Goal: Task Accomplishment & Management: Manage account settings

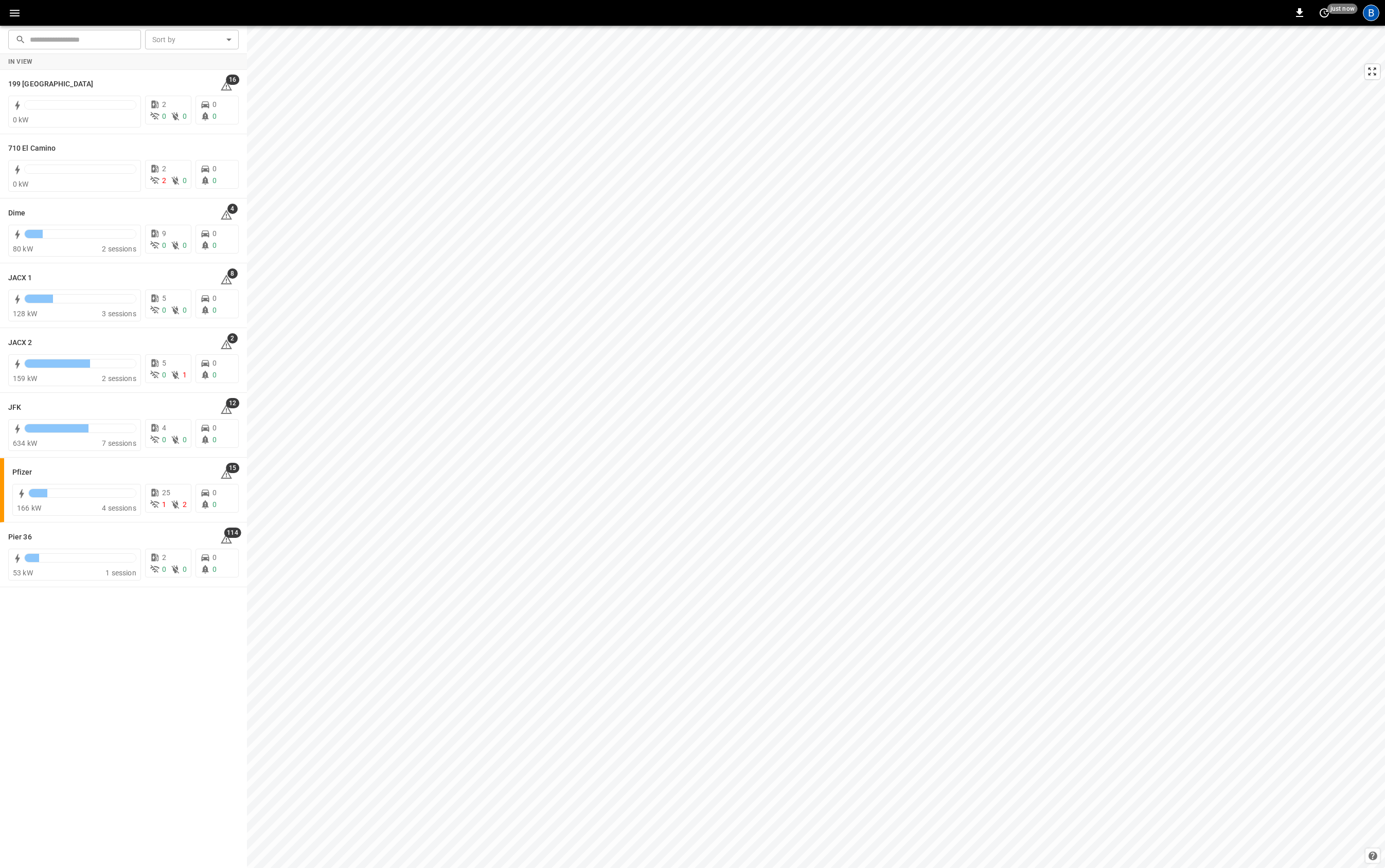
click at [1365, 16] on div "B" at bounding box center [1371, 13] width 16 height 16
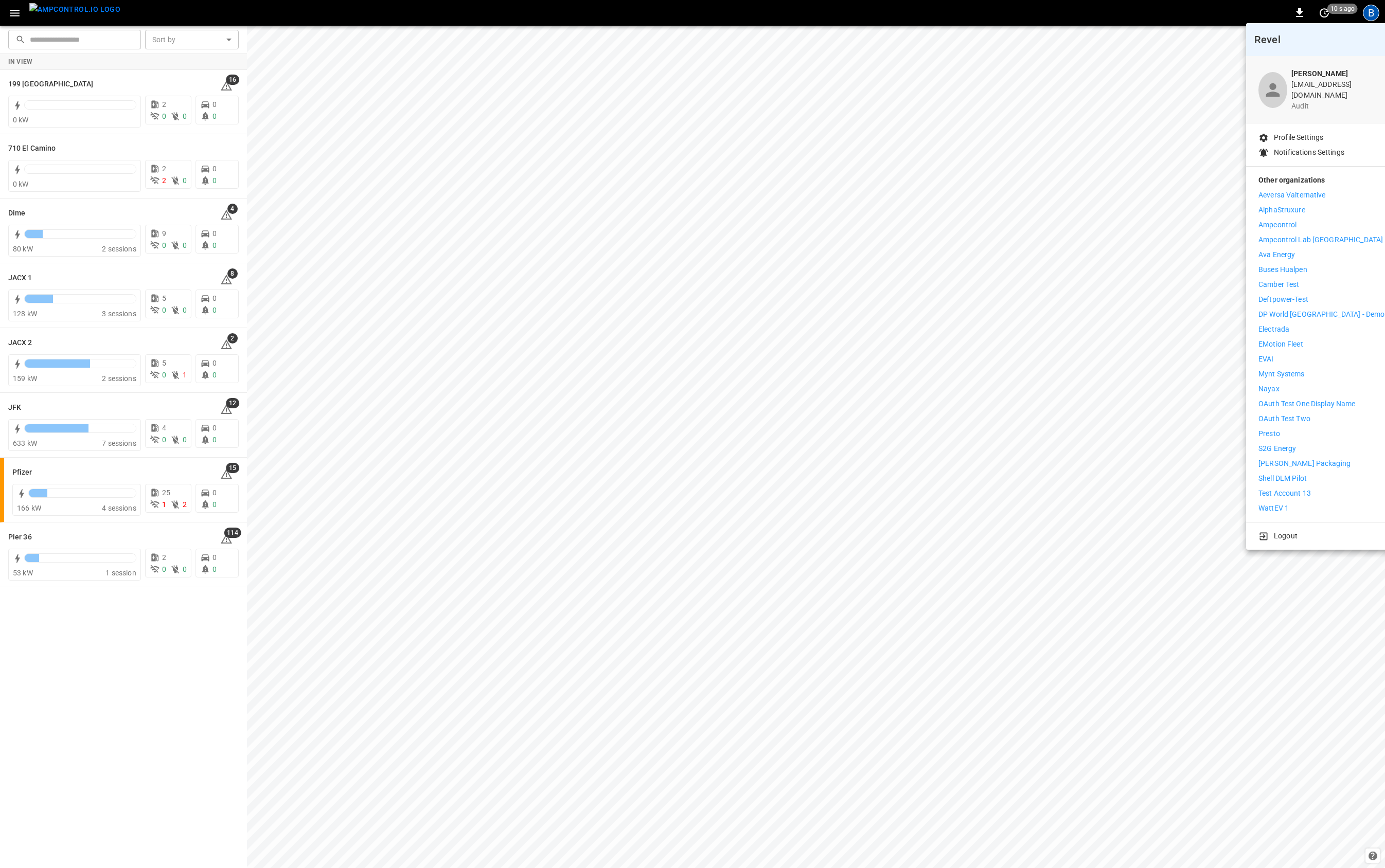
click at [1274, 384] on p "Nayax" at bounding box center [1269, 389] width 21 height 11
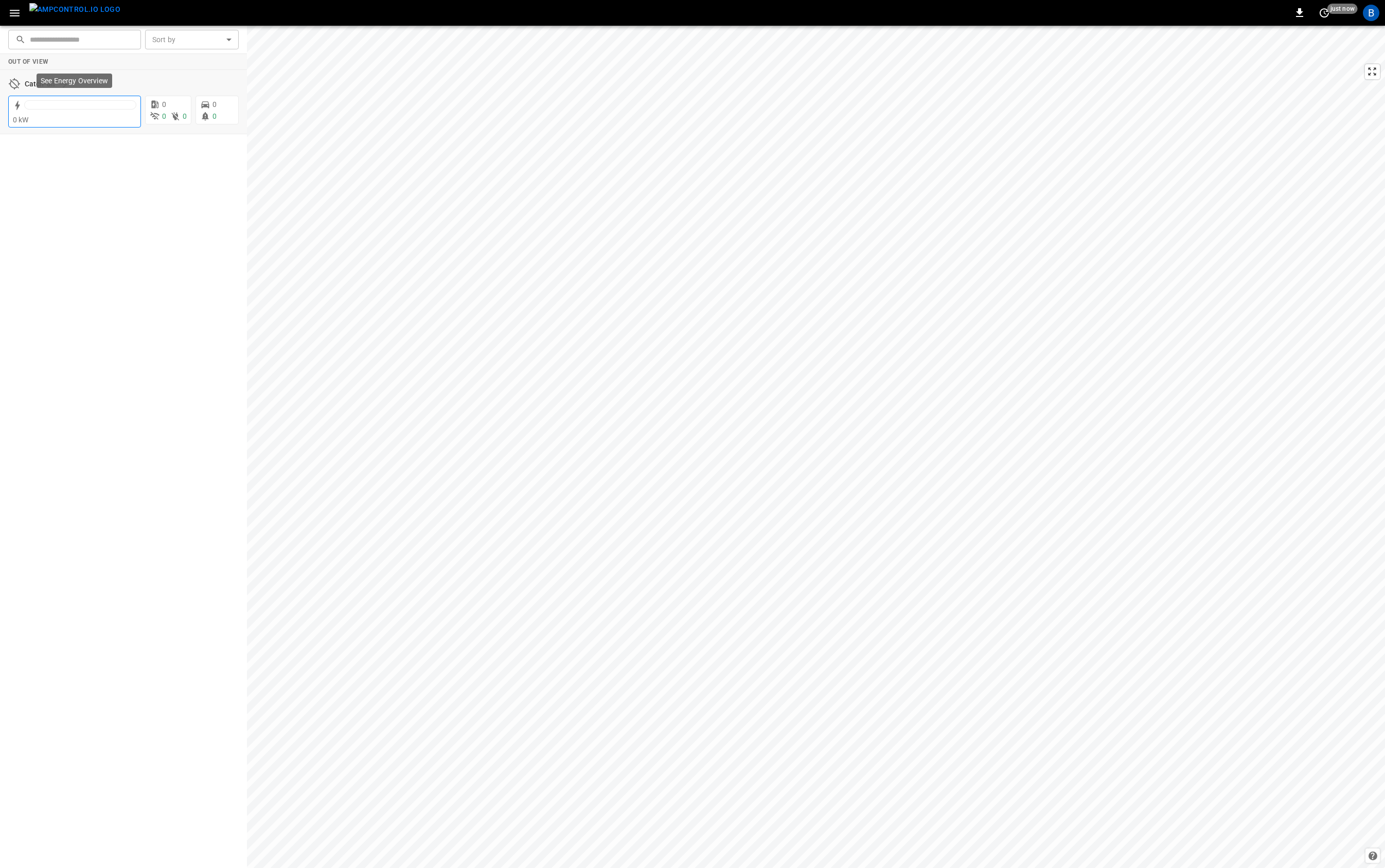
click at [97, 123] on div "0 kW" at bounding box center [74, 119] width 123 height 10
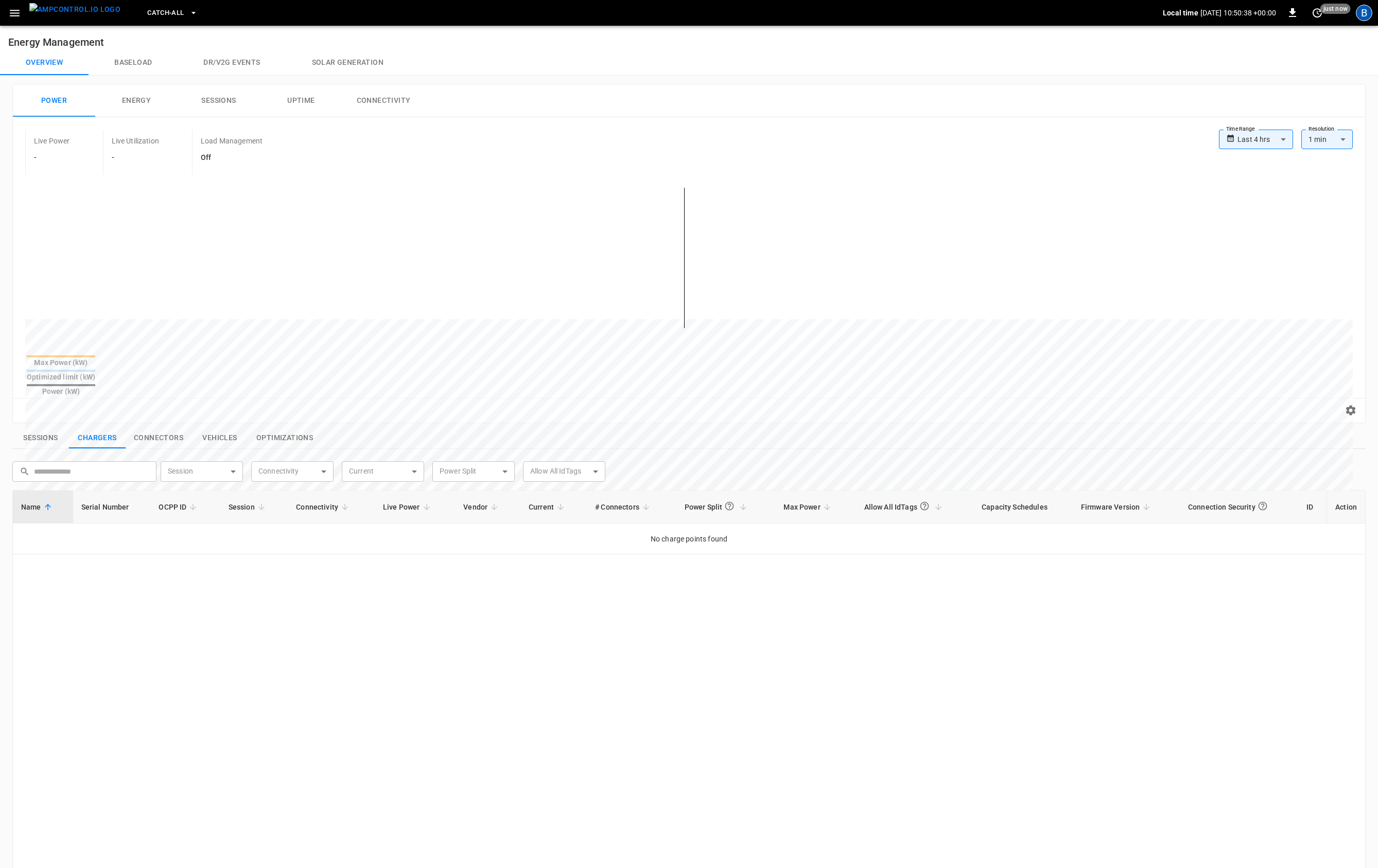
click at [1364, 16] on div "B" at bounding box center [1363, 13] width 16 height 16
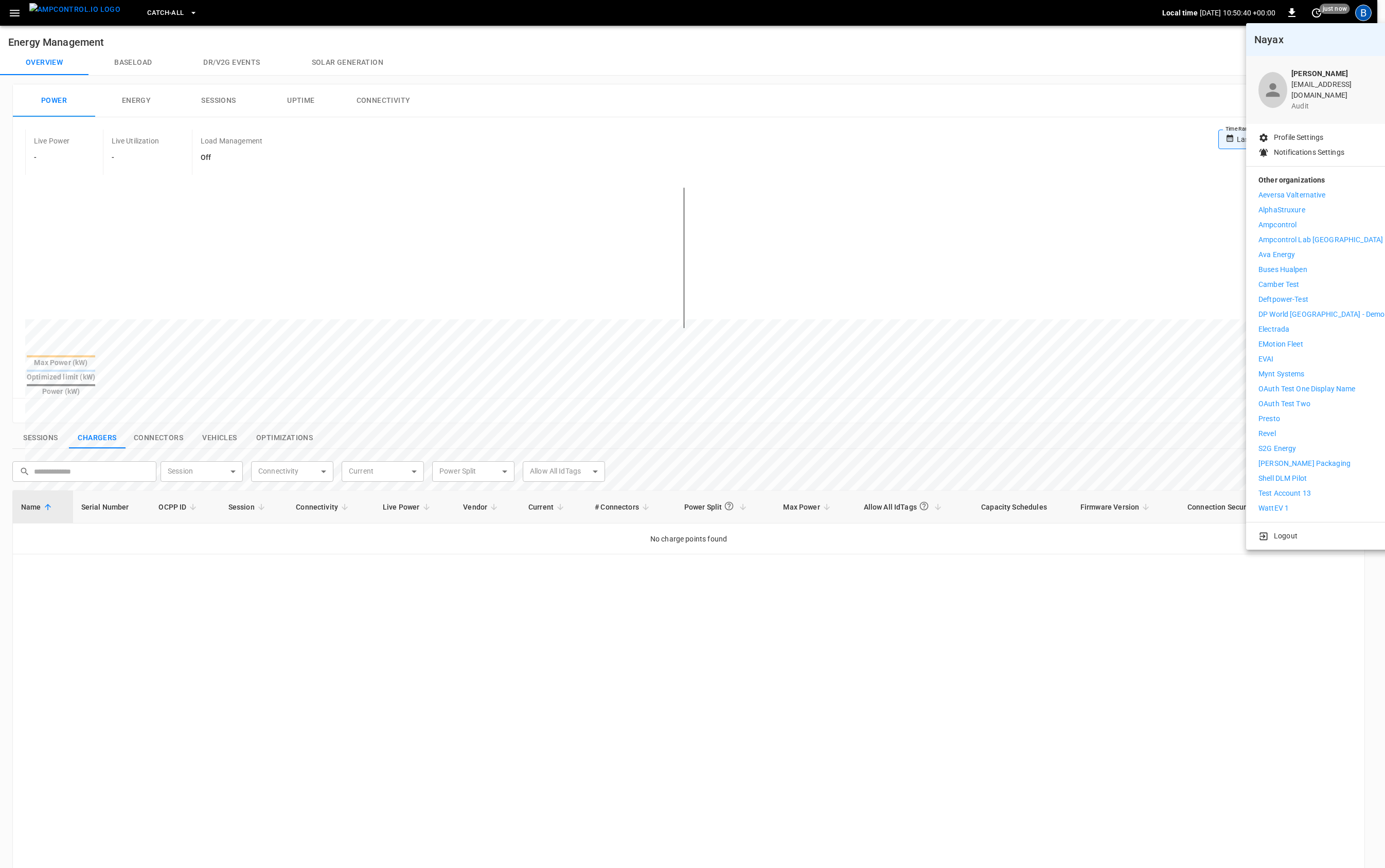
click at [1285, 531] on p "Logout" at bounding box center [1286, 536] width 24 height 11
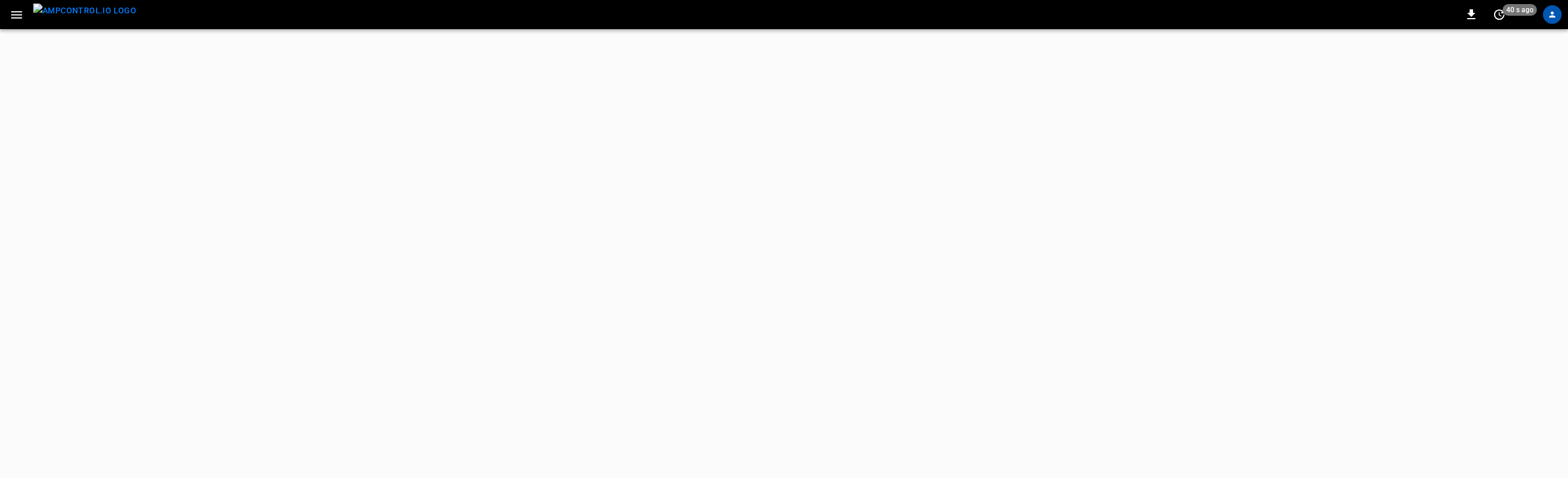
click at [603, 29] on html "0 40 s ago Update every 5 sec Update every 30 sec Off - - Profile Settings Noti…" at bounding box center [784, 14] width 1568 height 29
click at [1549, 17] on icon "profile-icon" at bounding box center [1552, 14] width 6 height 6
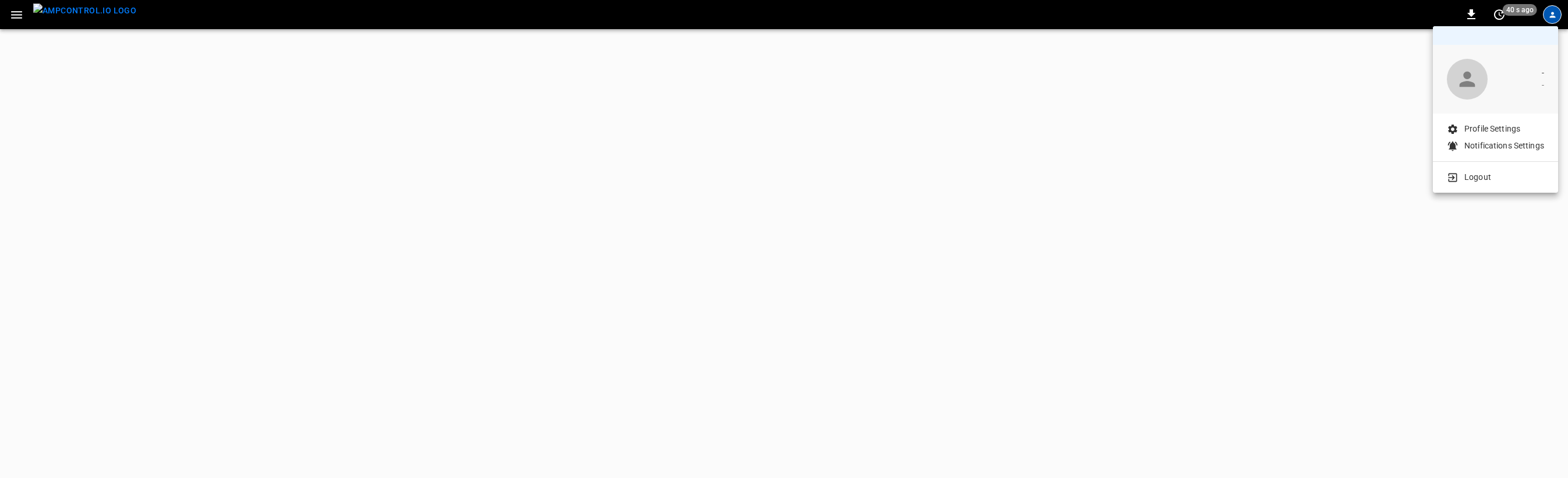
click at [1483, 172] on p "Logout" at bounding box center [1478, 178] width 27 height 12
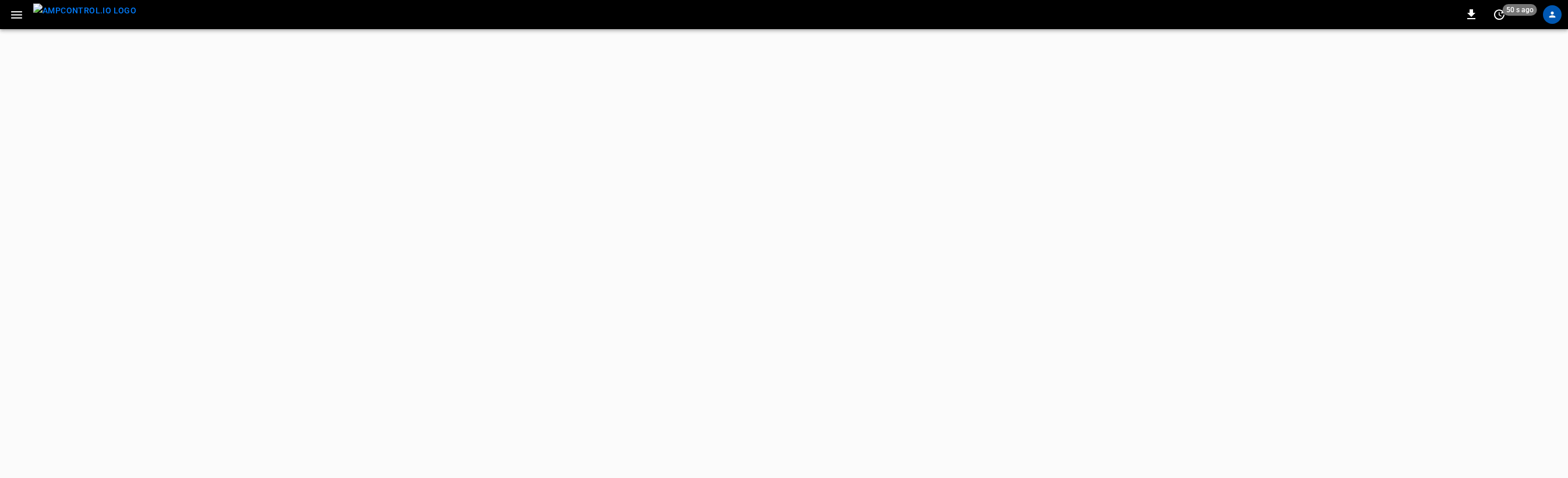
click at [984, 29] on html "0 50 s ago Update every 5 sec Update every 30 sec Off - - Profile Settings Noti…" at bounding box center [784, 14] width 1568 height 29
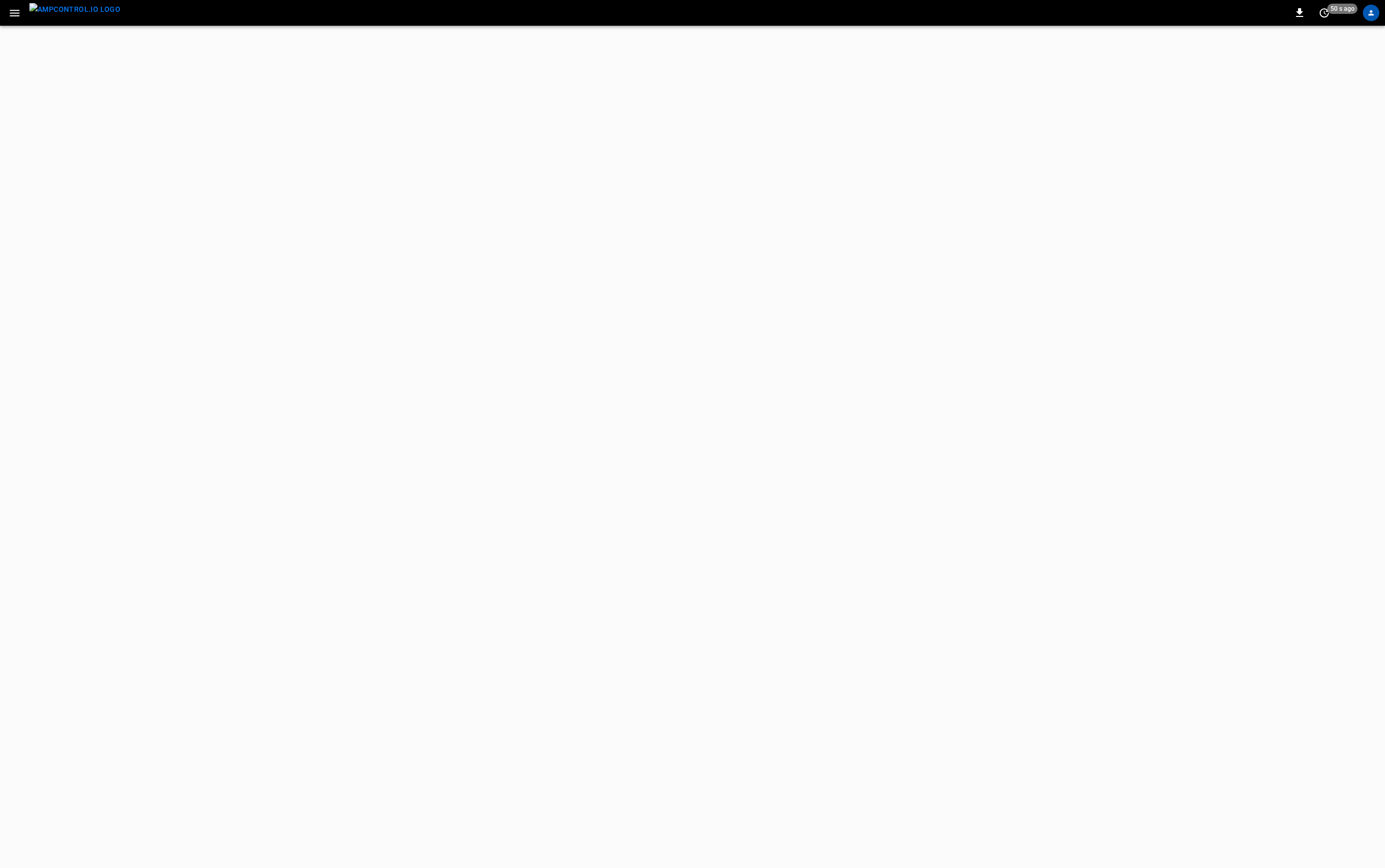
click at [952, 26] on html "0 50 s ago Update every 5 sec Update every 30 sec Off - - Profile Settings Noti…" at bounding box center [692, 13] width 1385 height 26
click at [17, 7] on icon "button" at bounding box center [14, 13] width 13 height 13
click at [214, 62] on div at bounding box center [692, 434] width 1385 height 868
click at [289, 26] on html "0 50 s ago Update every 5 sec Update every 30 sec Off - - Profile Settings Noti…" at bounding box center [692, 13] width 1385 height 26
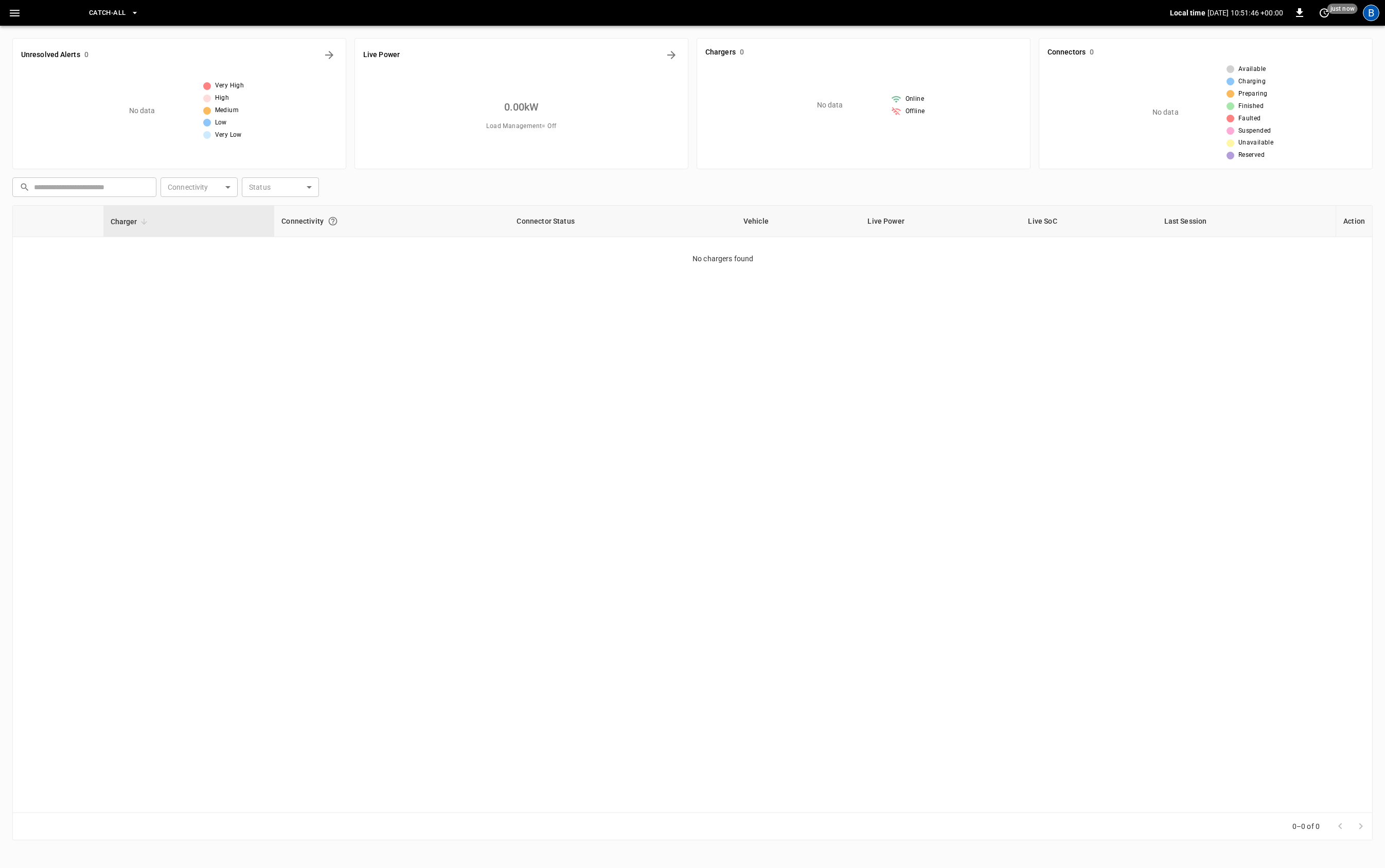
click at [1372, 13] on div "B" at bounding box center [1371, 13] width 16 height 16
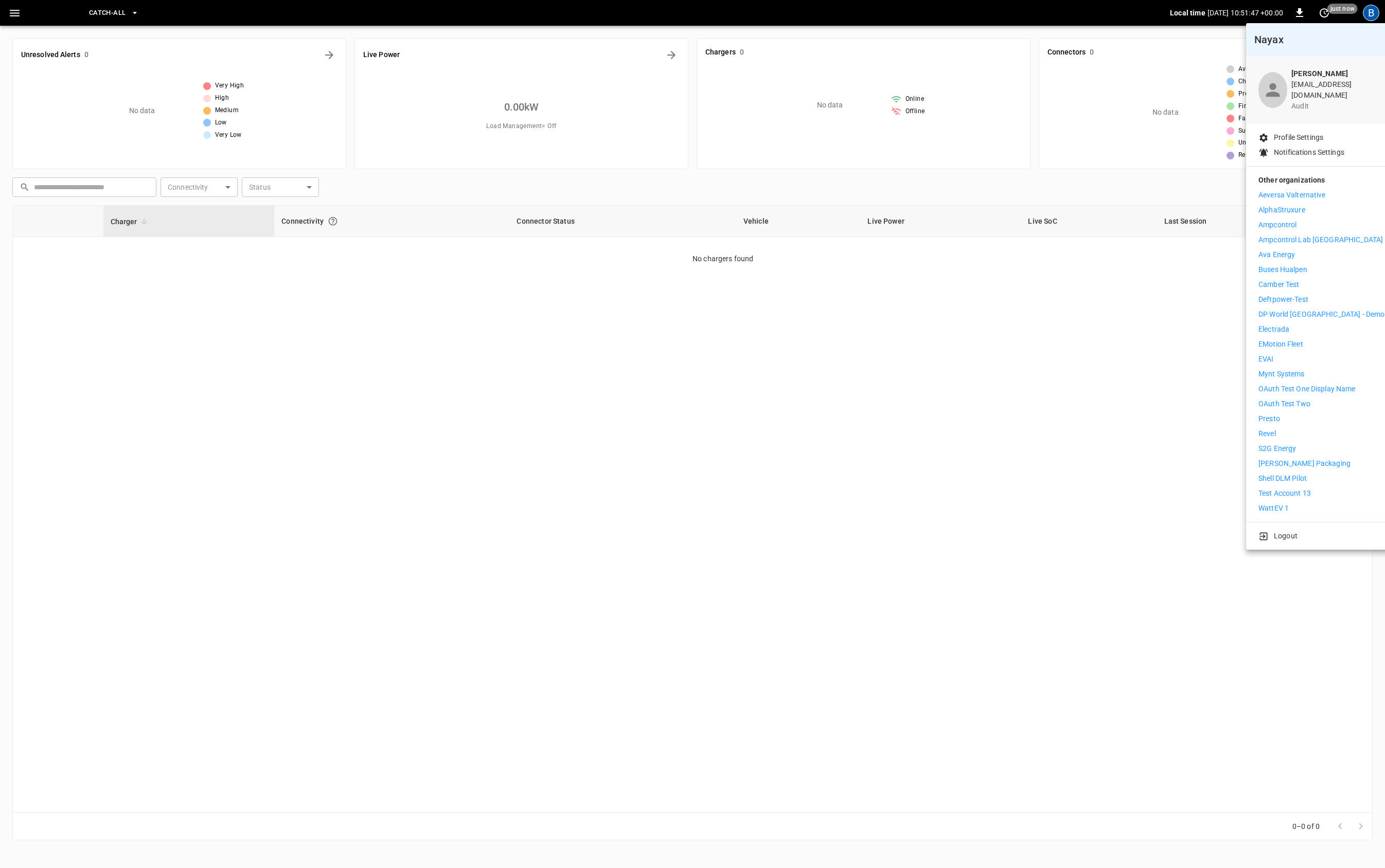
click at [1302, 237] on p "Ampcontrol Lab Germany" at bounding box center [1321, 240] width 125 height 11
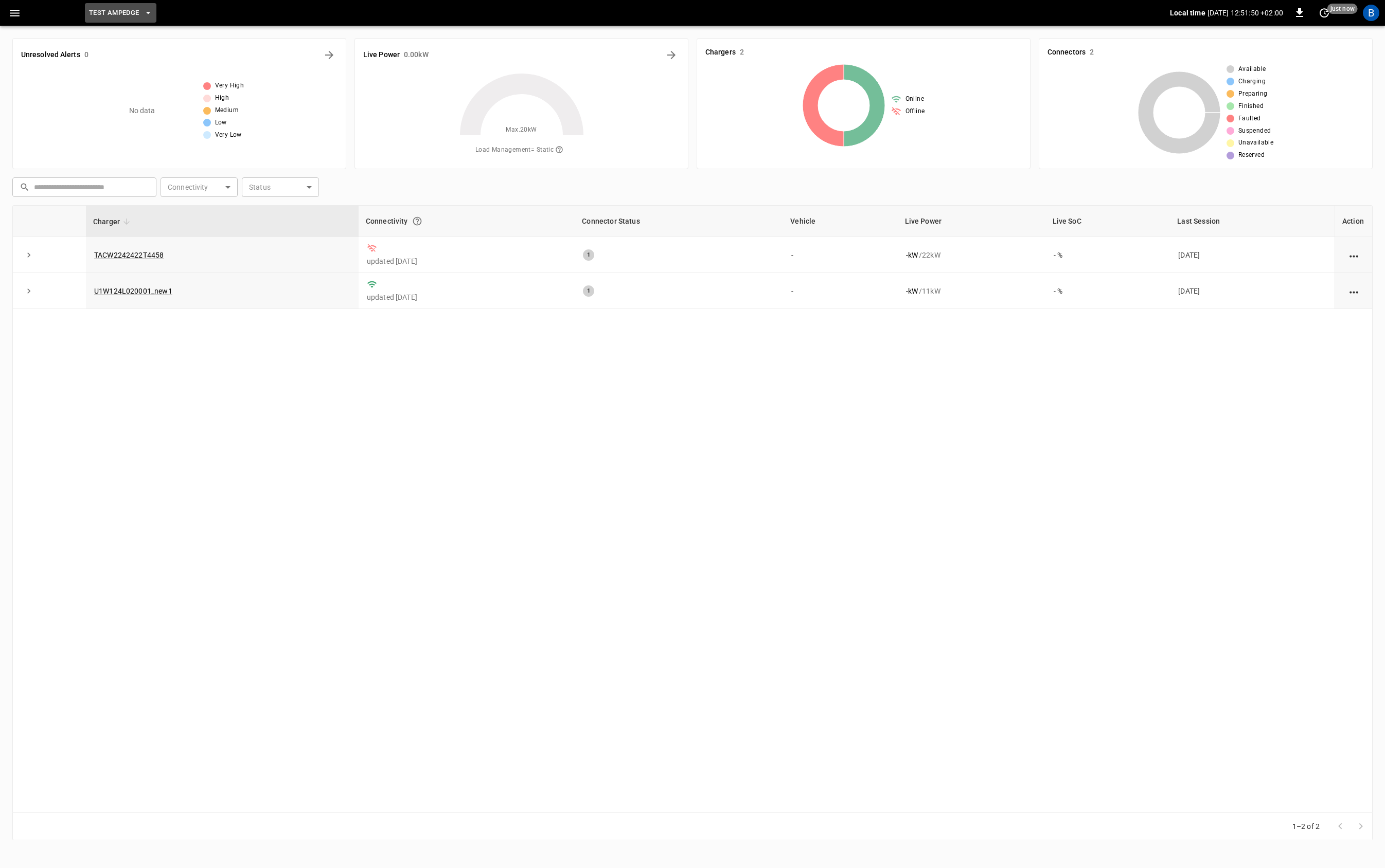
click at [139, 10] on span "test AmpEdge" at bounding box center [114, 13] width 50 height 12
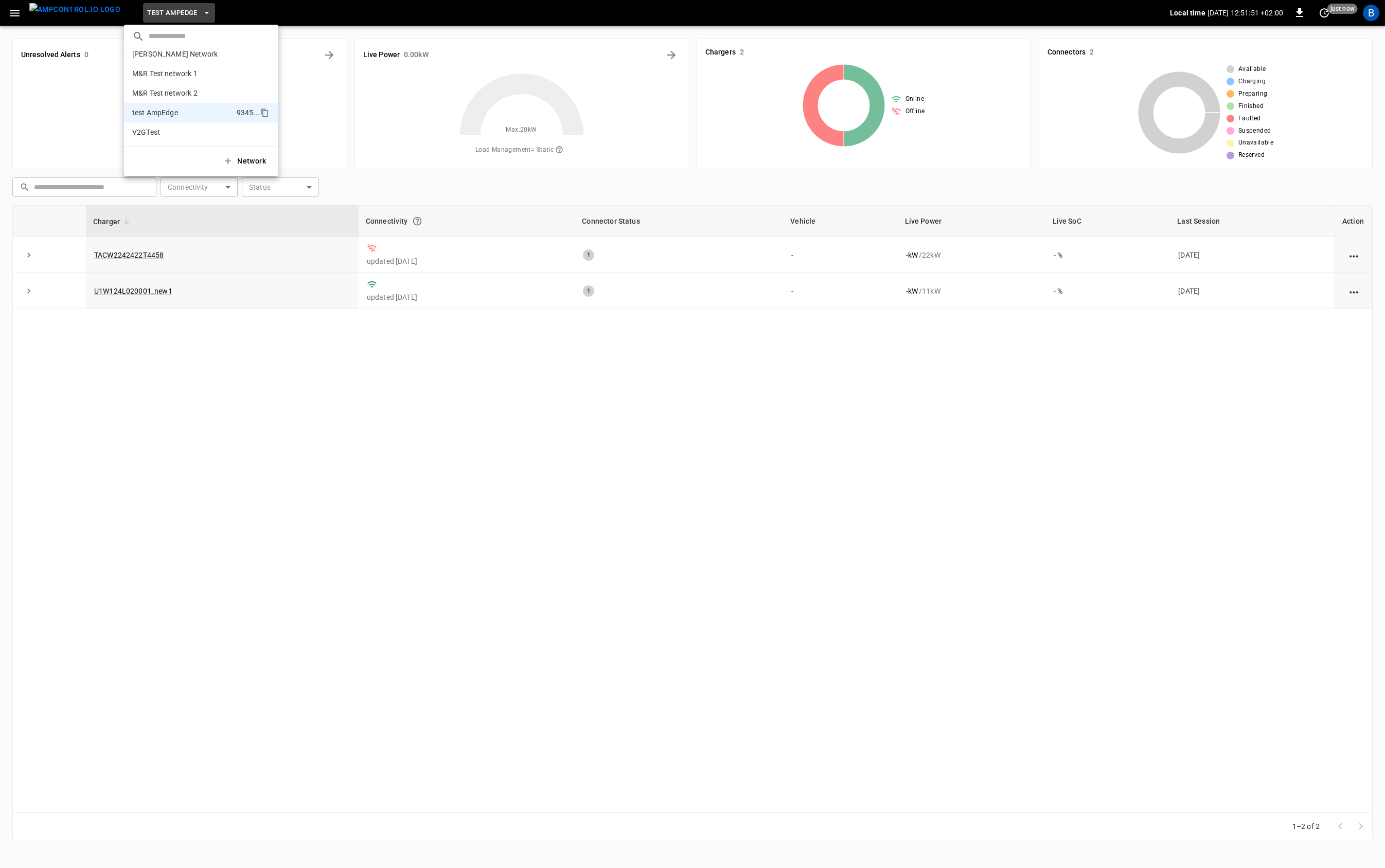
click at [322, 80] on div at bounding box center [692, 434] width 1385 height 868
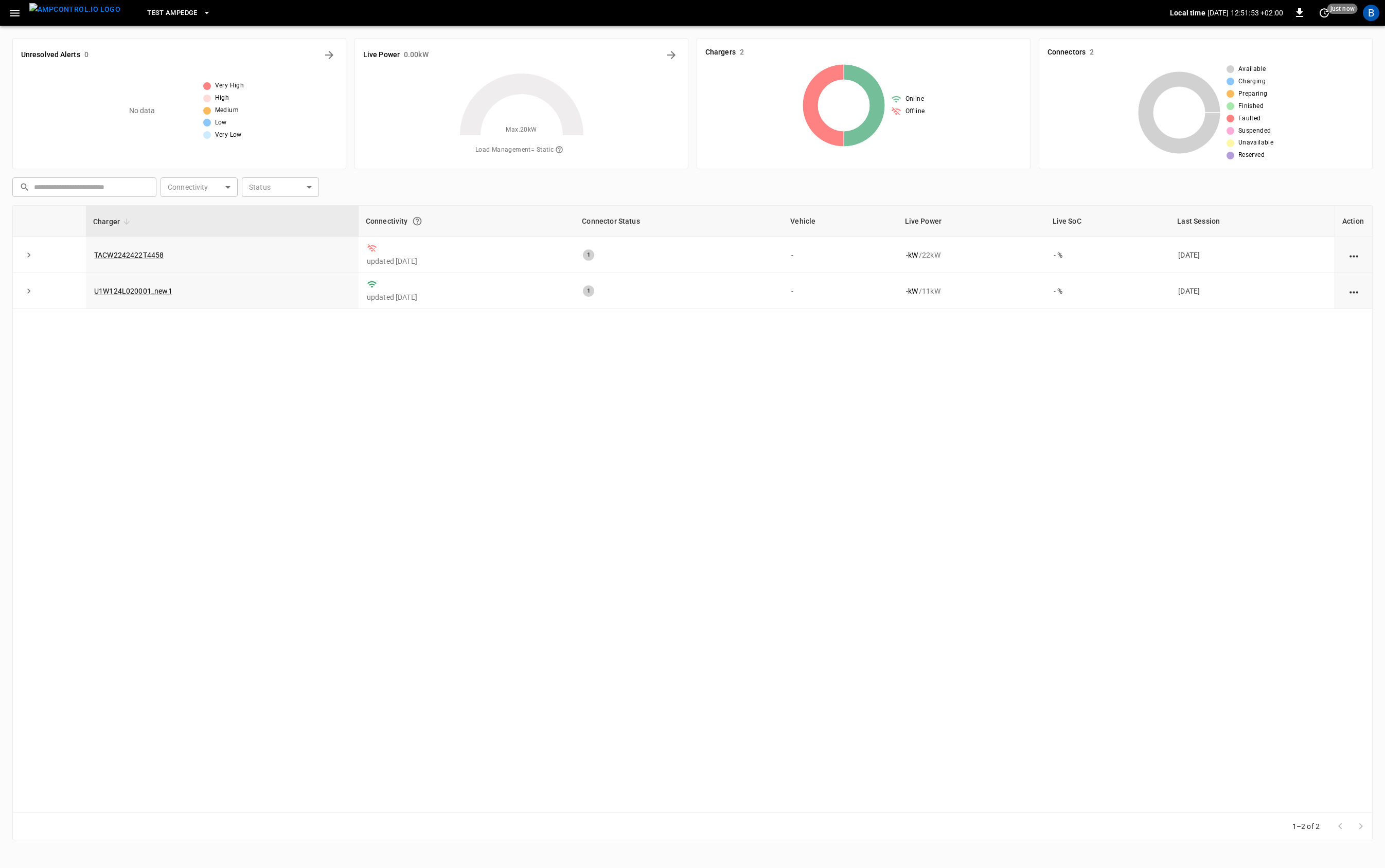
click at [14, 12] on icon "button" at bounding box center [14, 13] width 13 height 13
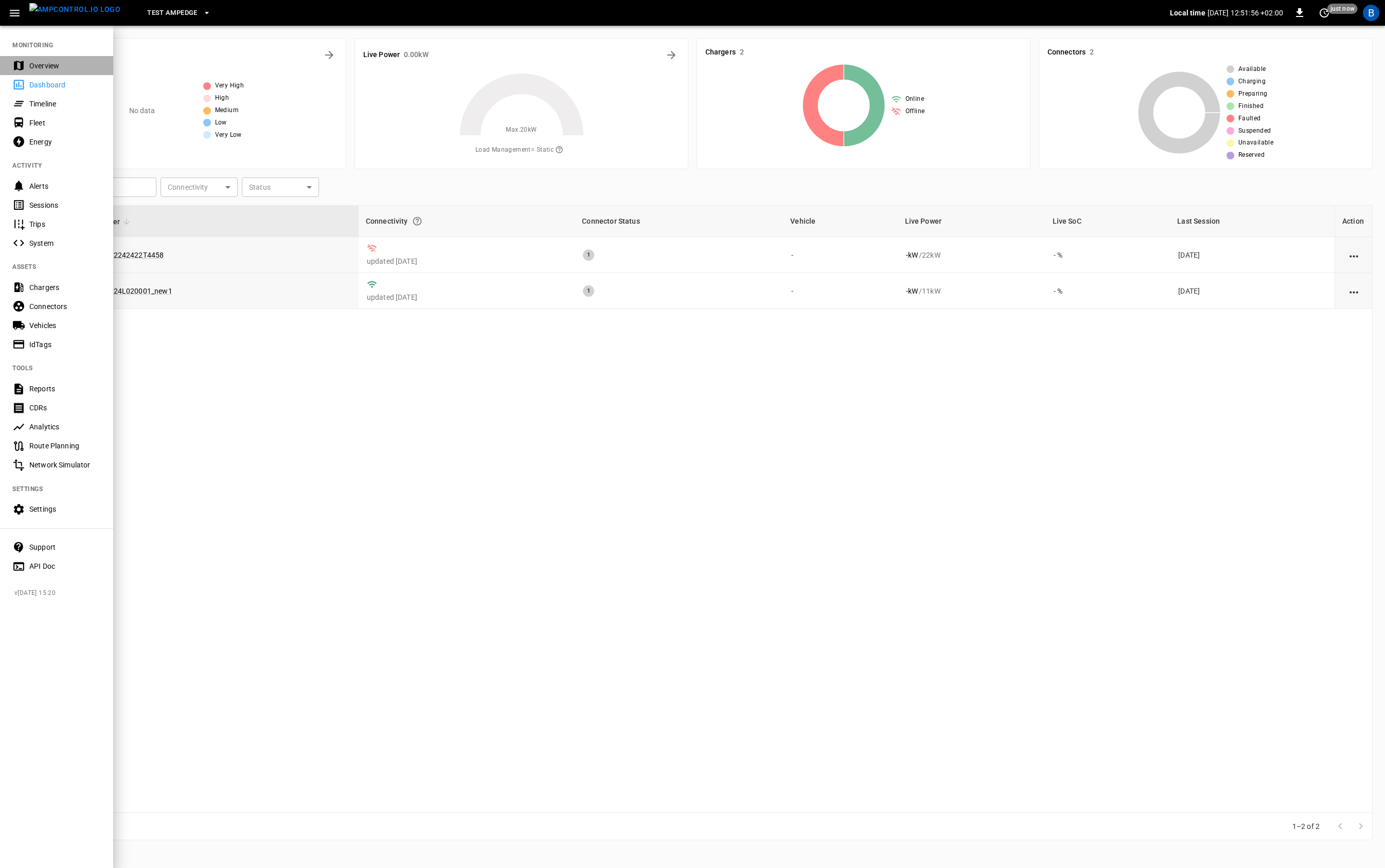
click at [47, 68] on div "Overview" at bounding box center [64, 65] width 71 height 10
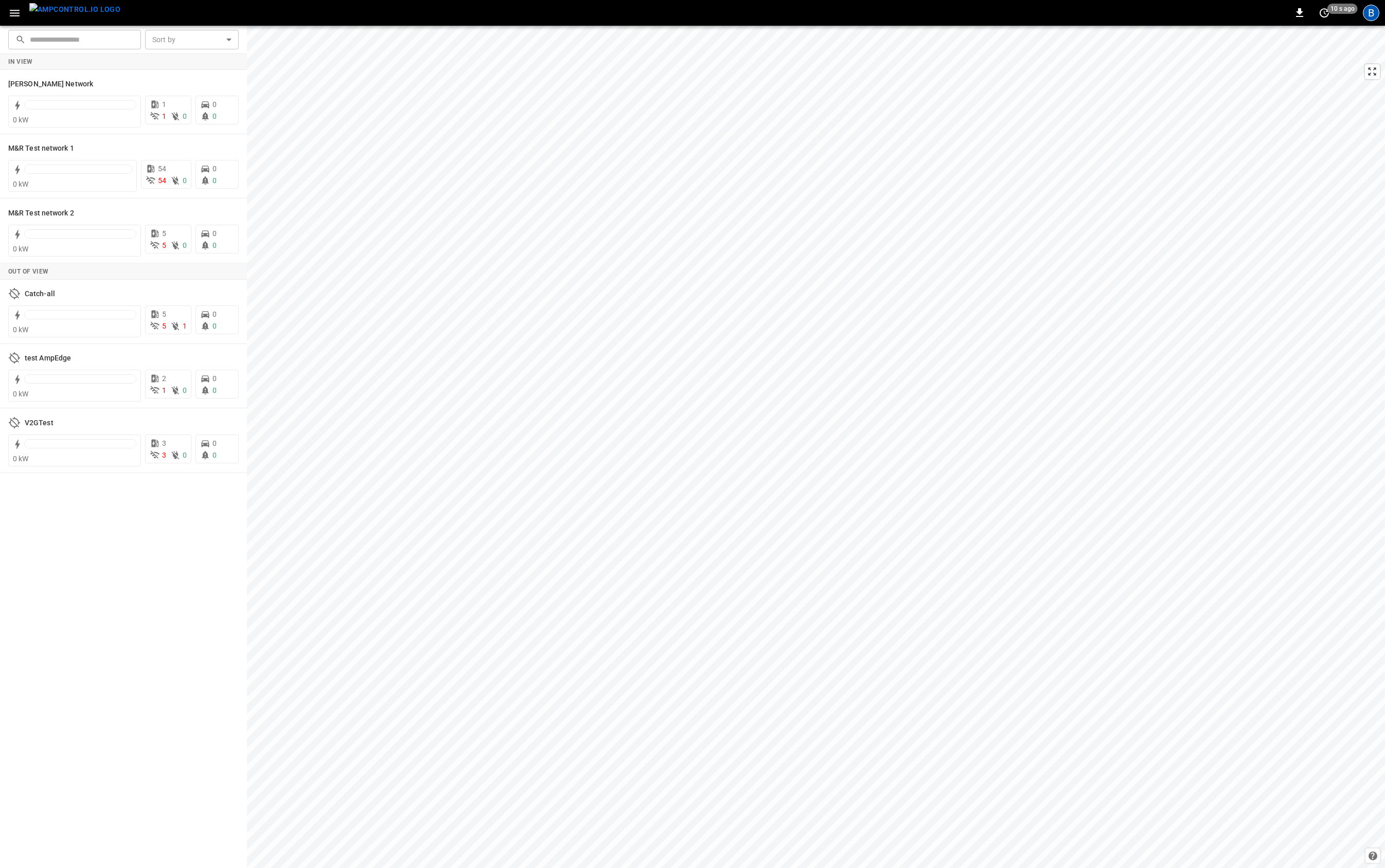
click at [1374, 11] on div "B" at bounding box center [1371, 13] width 16 height 16
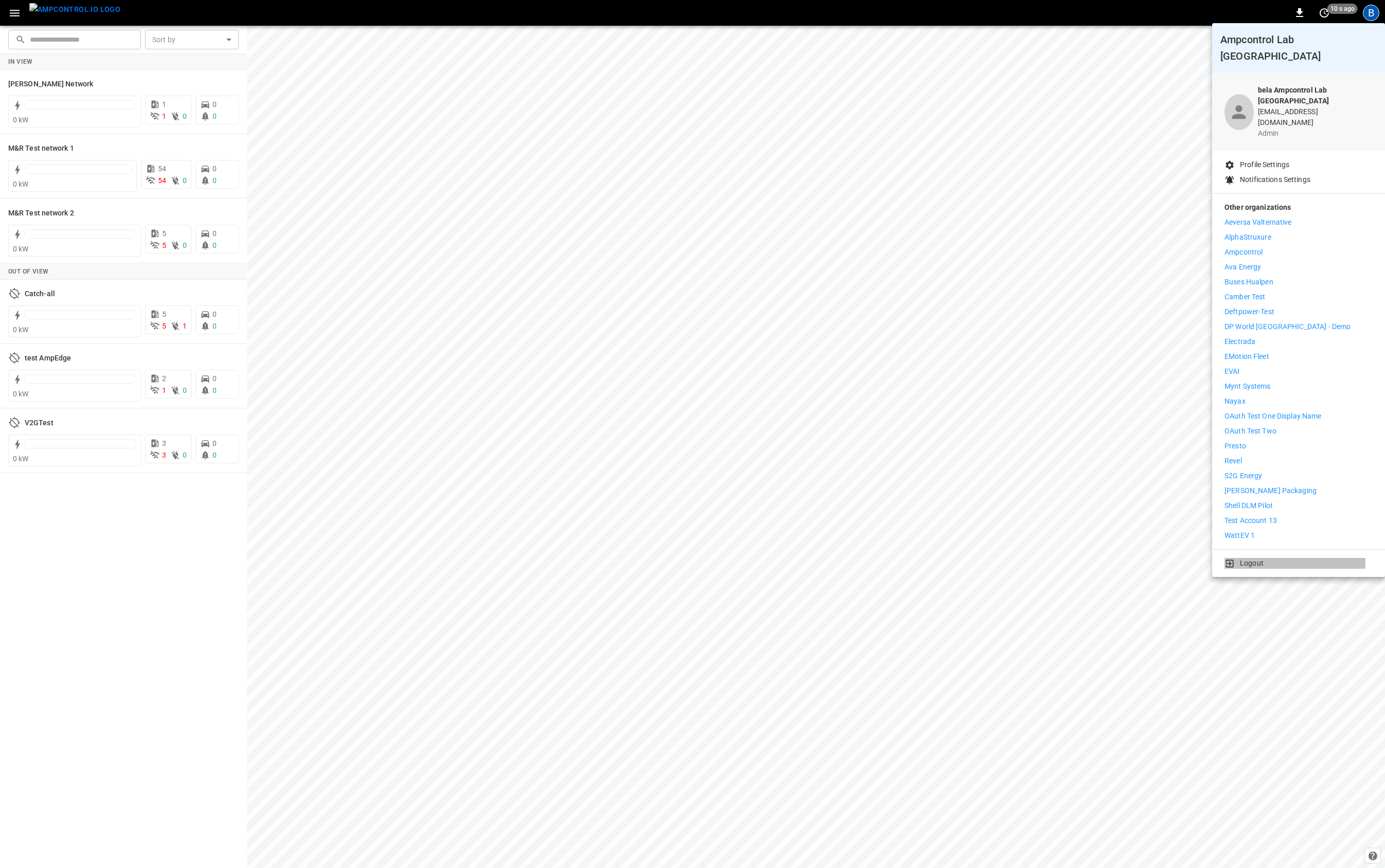
click at [1263, 558] on p "Logout" at bounding box center [1252, 563] width 24 height 11
